Goal: Navigation & Orientation: Go to known website

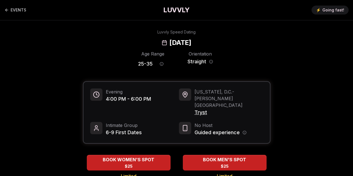
click at [180, 8] on h1 "LUVVLY" at bounding box center [176, 10] width 26 height 9
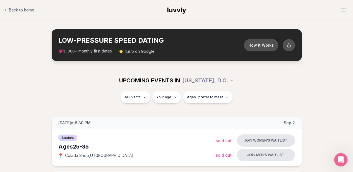
click at [172, 10] on span "luvvly" at bounding box center [176, 10] width 19 height 8
